Goal: Task Accomplishment & Management: Manage account settings

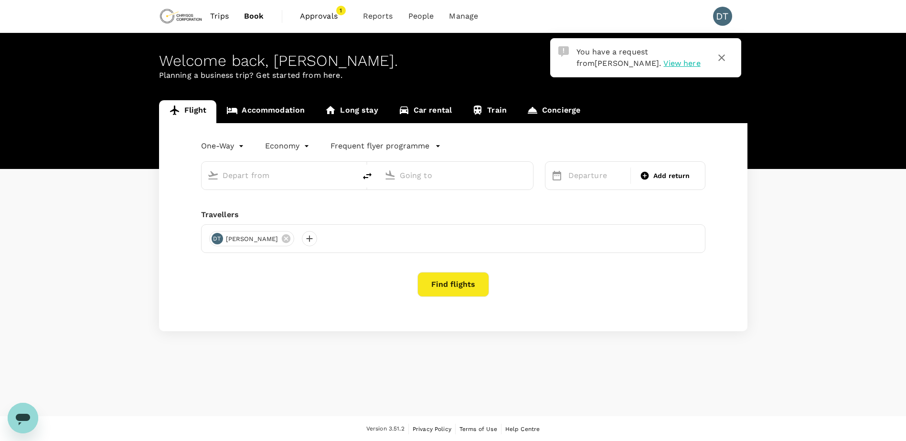
type input "roundtrip"
type input "business"
type input "Adelaide (ADL)"
type input "Vancouver Intl (YVR)"
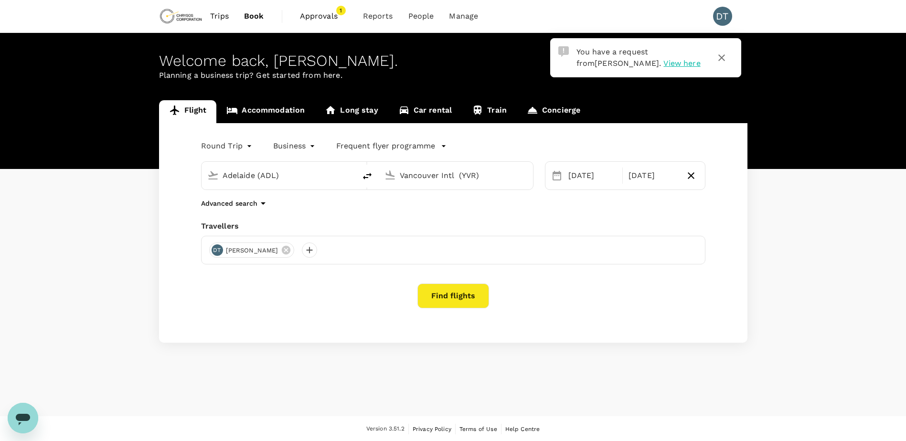
drag, startPoint x: 639, startPoint y: 61, endPoint x: 635, endPoint y: 64, distance: 5.1
click at [663, 61] on span "View here" at bounding box center [681, 63] width 37 height 9
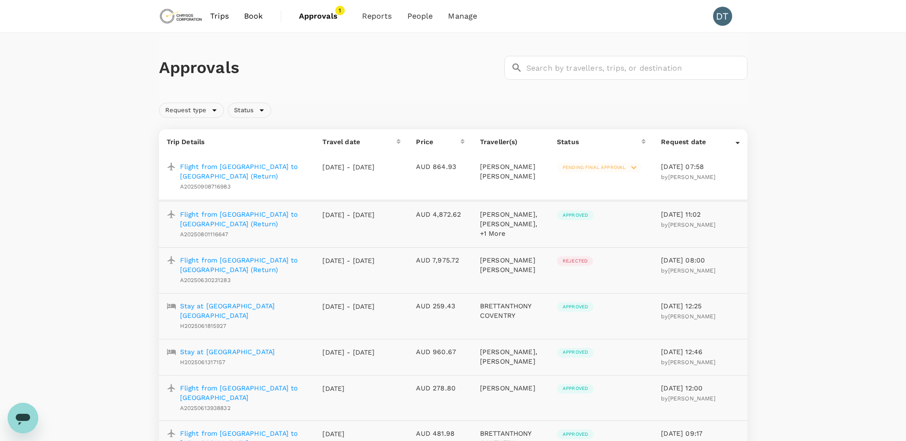
click at [265, 169] on p "Flight from [GEOGRAPHIC_DATA] to [GEOGRAPHIC_DATA] (Return)" at bounding box center [244, 171] width 128 height 19
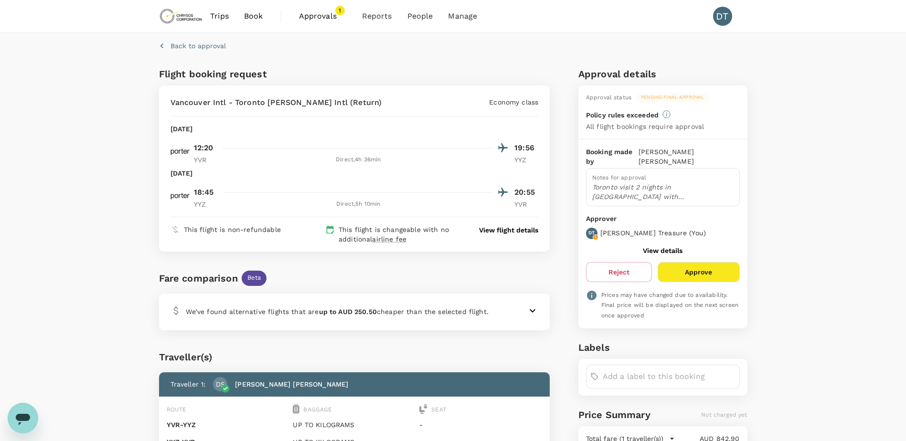
click at [693, 267] on button "Approve" at bounding box center [699, 272] width 82 height 20
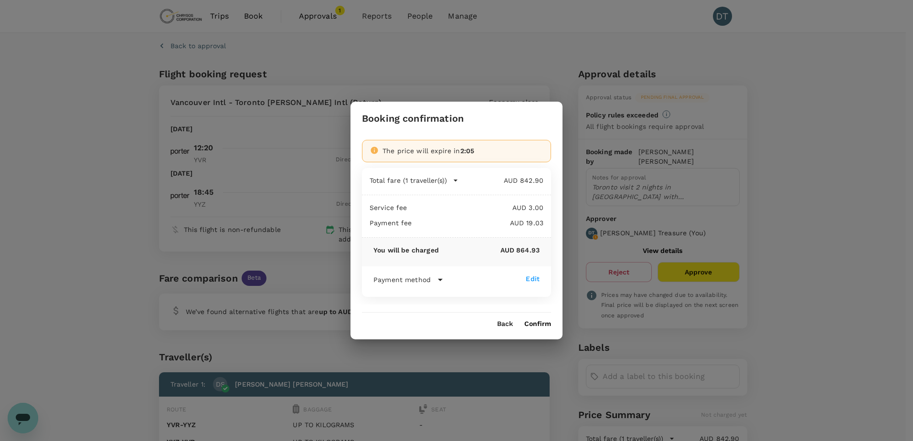
click at [541, 325] on button "Confirm" at bounding box center [537, 324] width 27 height 8
